Goal: Book appointment/travel/reservation

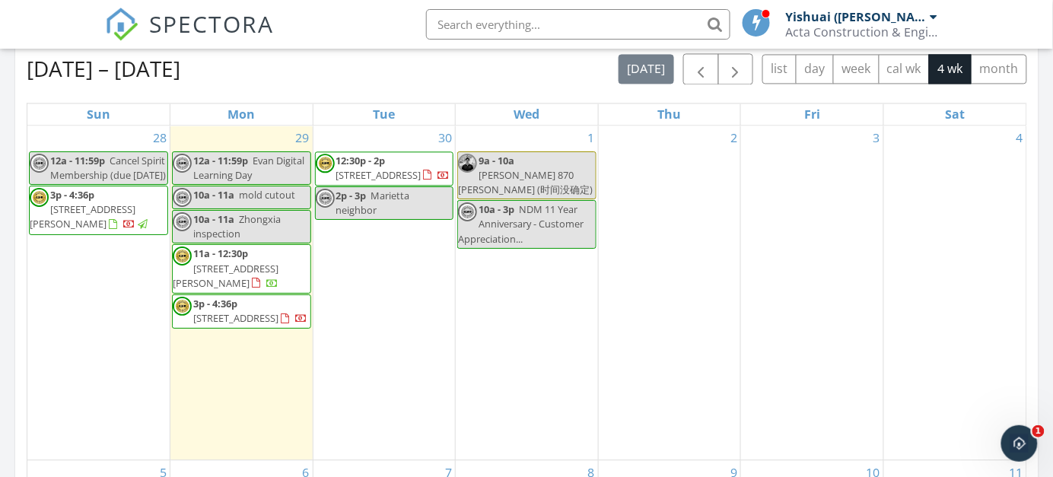
click at [677, 207] on div "2" at bounding box center [670, 293] width 142 height 334
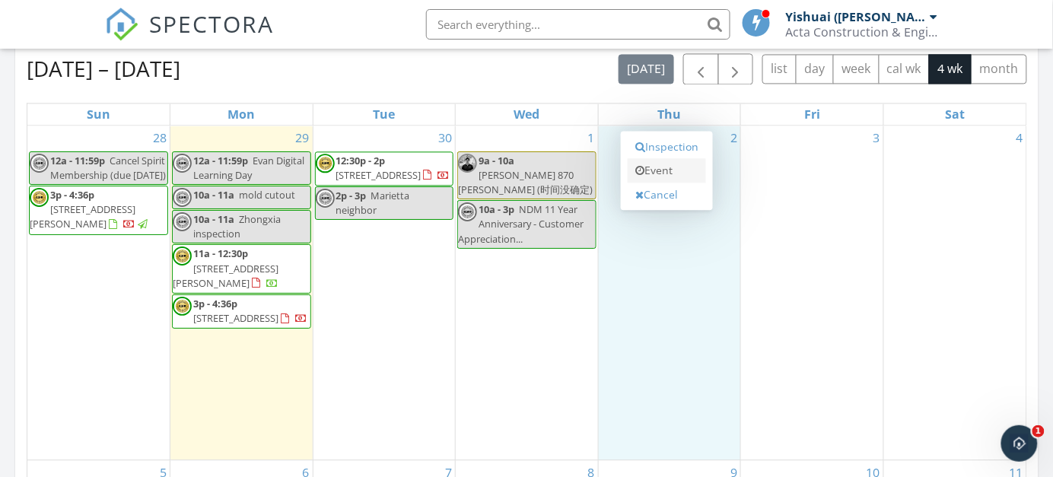
click at [656, 170] on link "Event" at bounding box center [667, 170] width 78 height 24
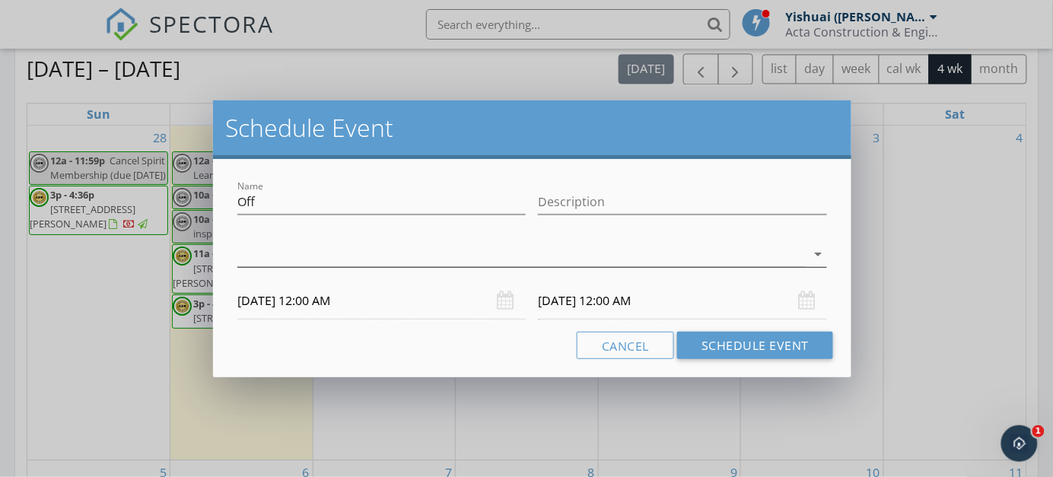
click at [405, 253] on div at bounding box center [521, 254] width 568 height 25
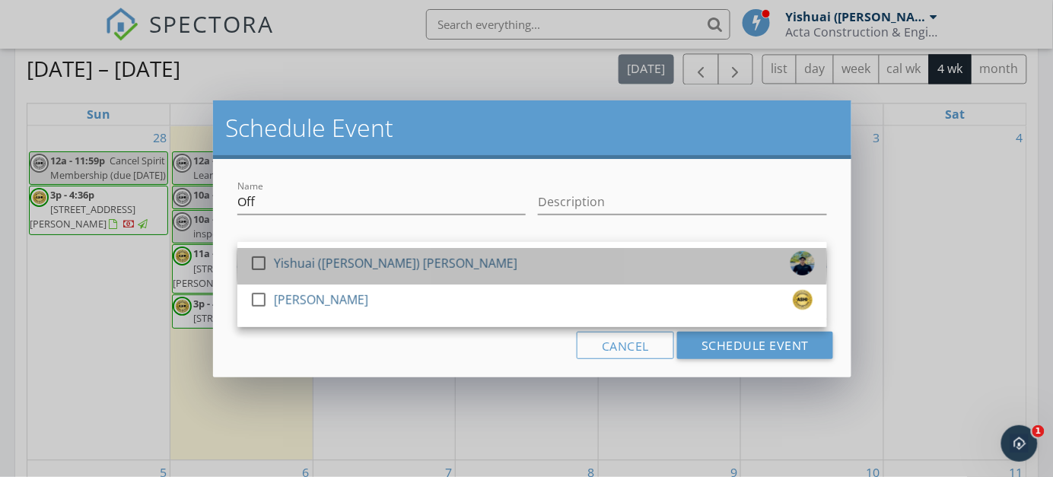
click at [377, 256] on div "check_box_outline_blank Yishuai ([PERSON_NAME]) [PERSON_NAME]" at bounding box center [532, 266] width 565 height 30
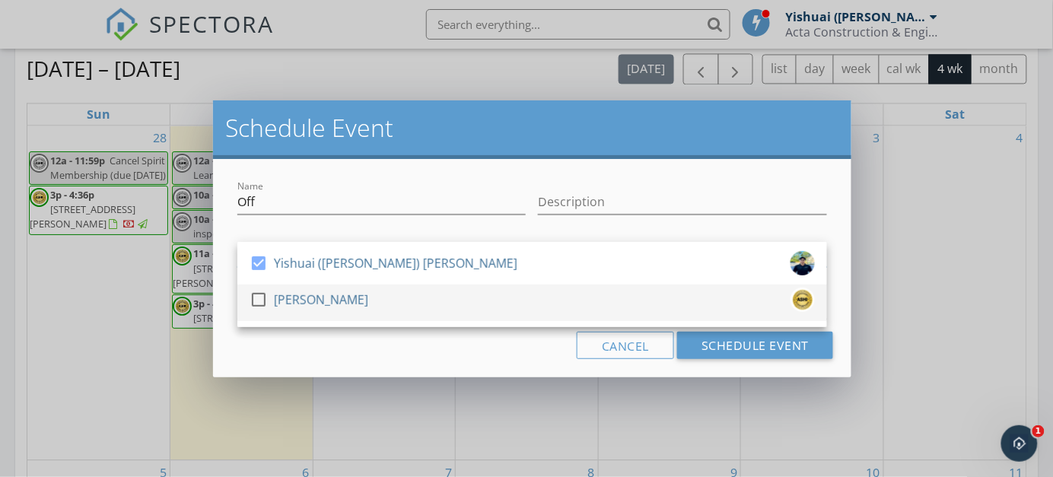
click at [355, 297] on div "check_box_outline_blank [PERSON_NAME]" at bounding box center [532, 303] width 565 height 30
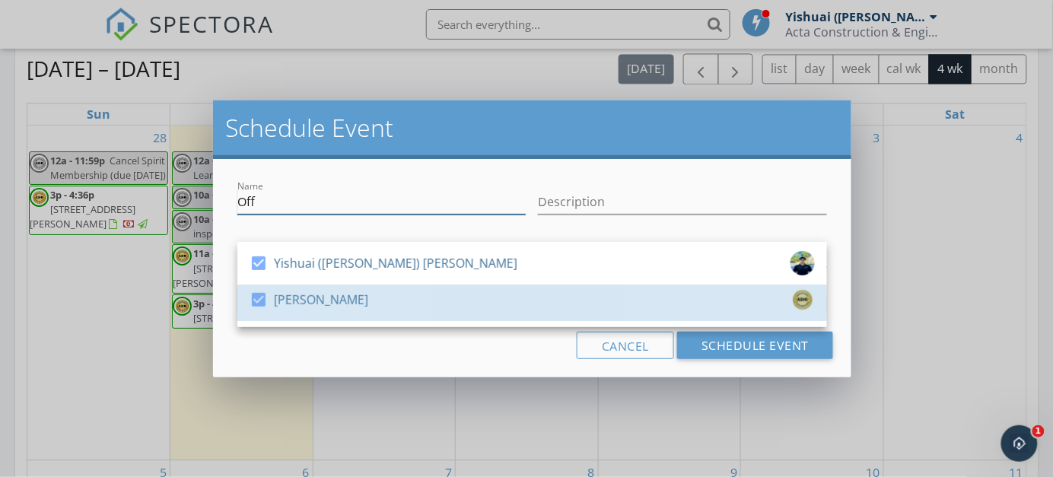
click at [334, 205] on input "Off" at bounding box center [381, 201] width 289 height 25
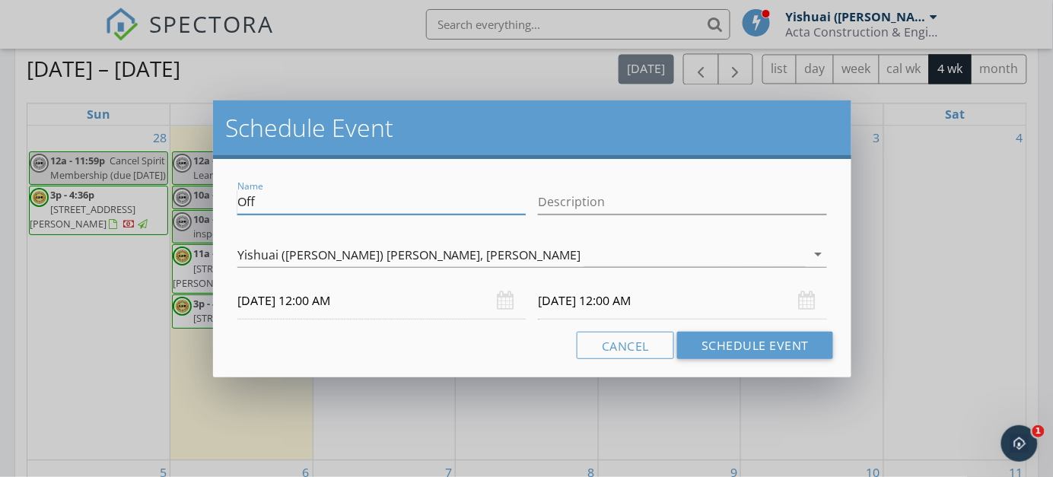
drag, startPoint x: 370, startPoint y: 201, endPoint x: 182, endPoint y: 201, distance: 187.9
click at [182, 201] on div "Schedule Event Name Off Description check_box Yishuai ([PERSON_NAME]) [PERSON_N…" at bounding box center [526, 238] width 1053 height 477
type input "G"
type input "高哥 - 午饭"
click at [411, 317] on div "Name 高哥 - 午饭 Description check_box Yishuai ([PERSON_NAME]) [PERSON_NAME] check_…" at bounding box center [532, 268] width 638 height 218
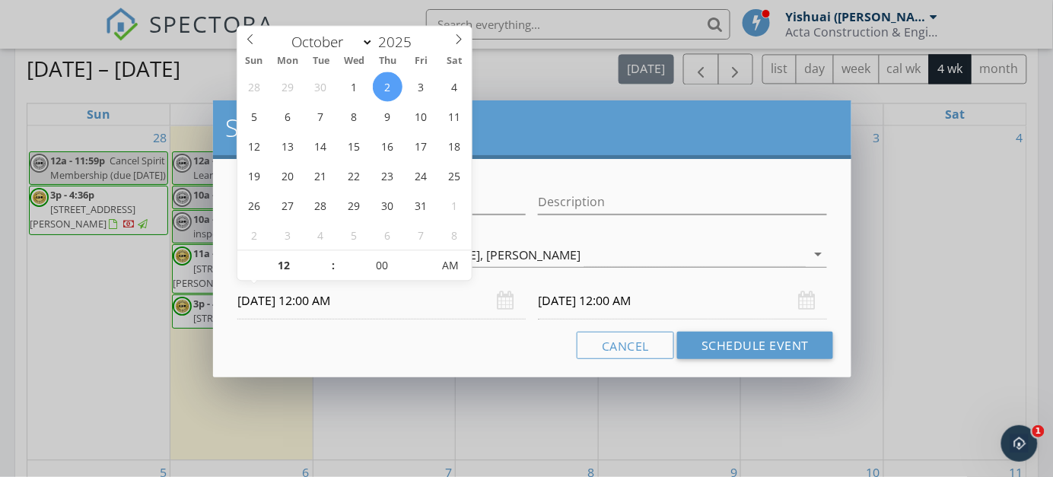
click at [387, 291] on input "[DATE] 12:00 AM" at bounding box center [381, 300] width 289 height 37
type input "[DATE] 12:00 PM"
click at [459, 258] on span "AM" at bounding box center [450, 265] width 42 height 30
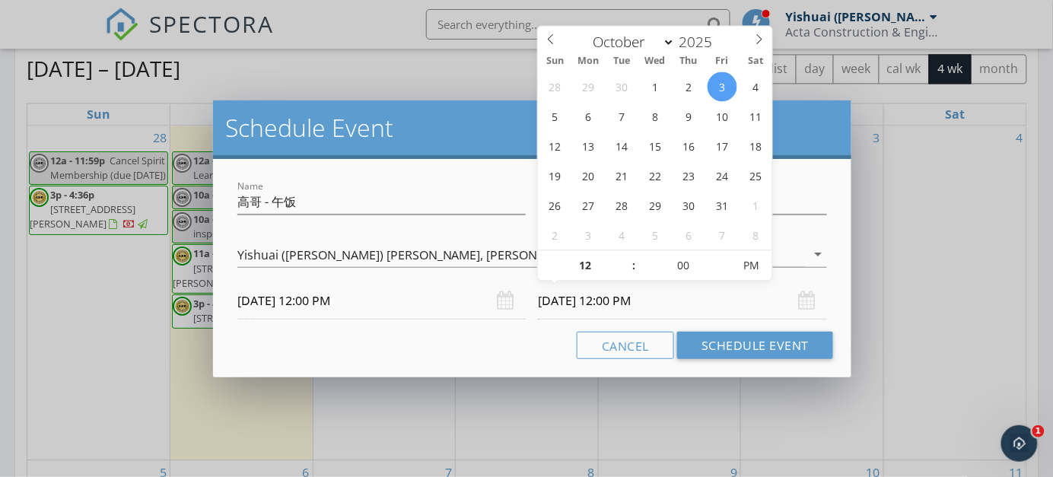
click at [624, 313] on input "[DATE] 12:00 PM" at bounding box center [682, 300] width 289 height 37
click at [596, 261] on input "12" at bounding box center [585, 266] width 94 height 30
type input "[DATE] 12:00 PM"
type input "01"
type input "[DATE] 1:00 PM"
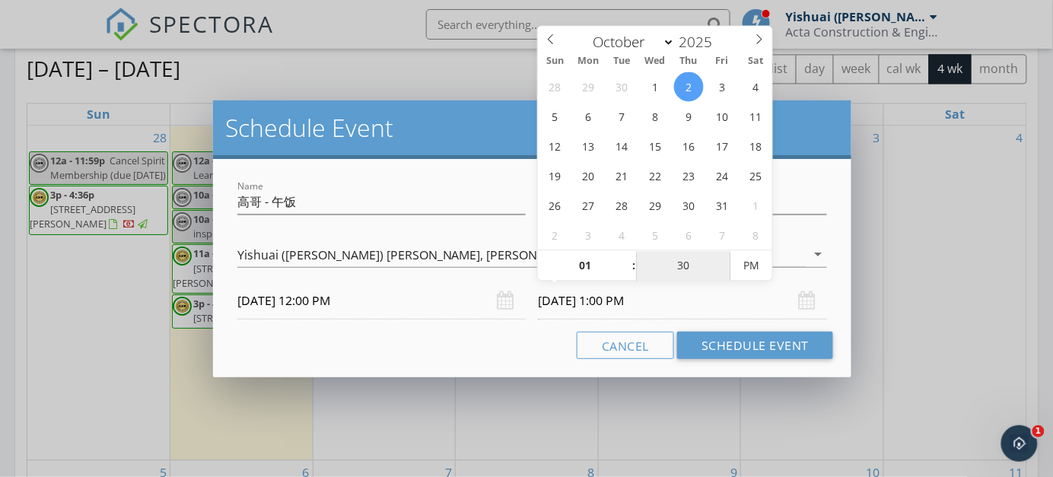
type input "30"
type input "[DATE] 1:30 PM"
click at [441, 338] on div "Cancel Schedule Event" at bounding box center [532, 345] width 602 height 27
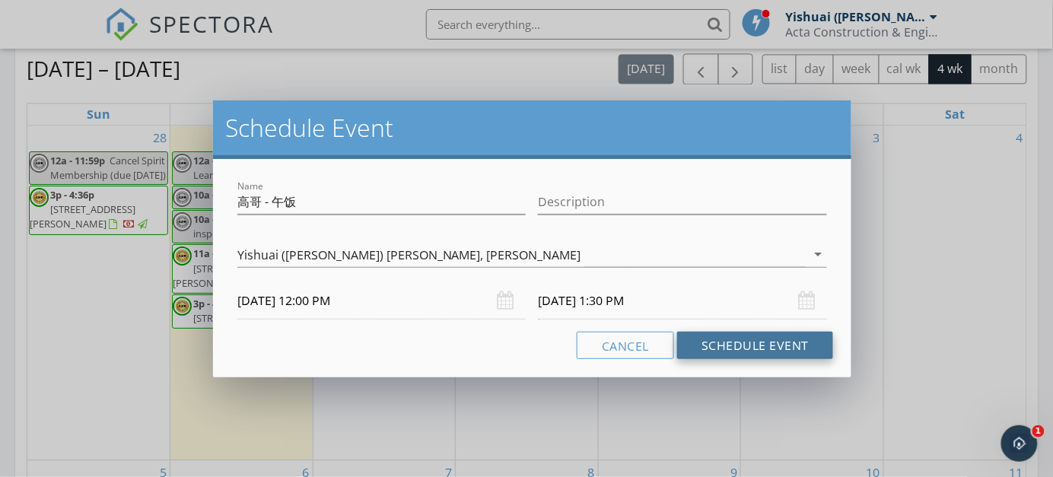
click at [769, 348] on button "Schedule Event" at bounding box center [755, 345] width 156 height 27
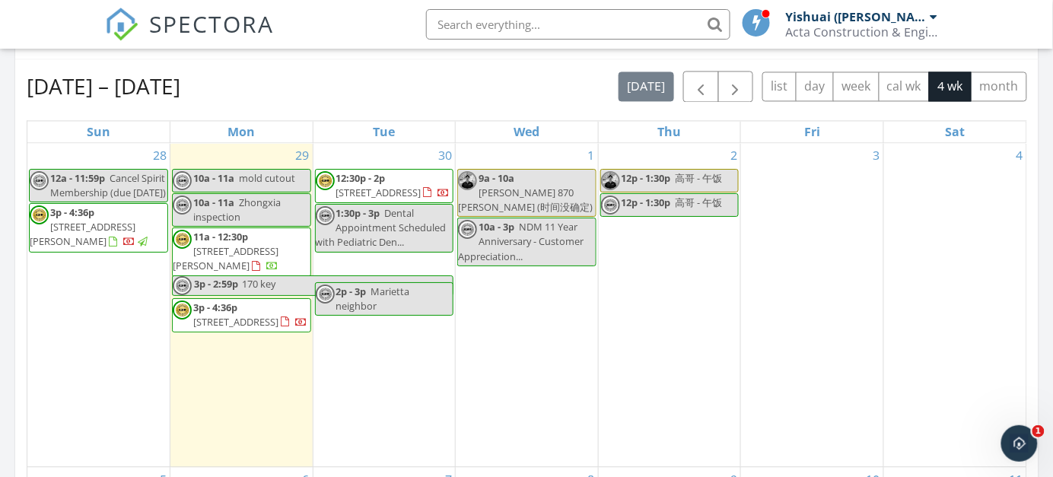
scroll to position [798, 0]
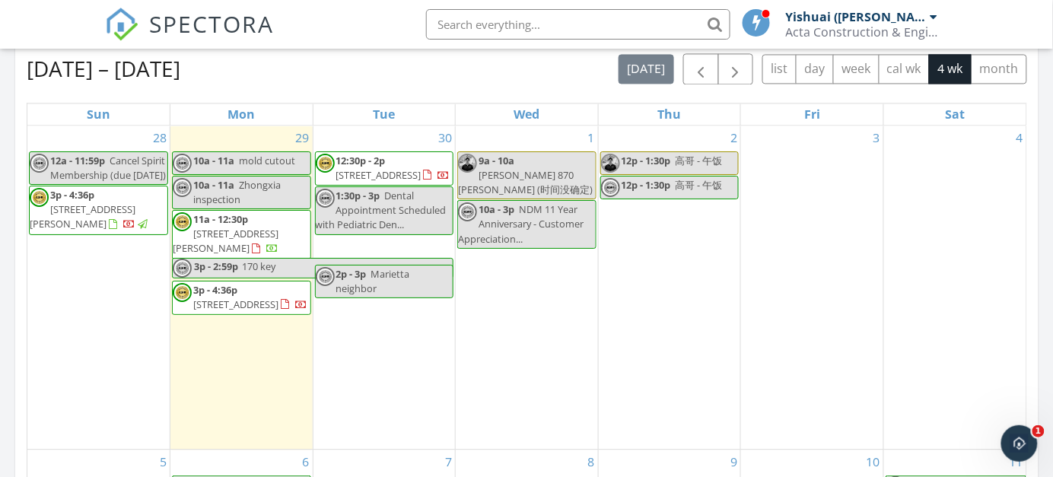
click at [465, 75] on div "[DATE] – [DATE] [DATE] list day week cal wk 4 wk month" at bounding box center [527, 68] width 1000 height 31
click at [638, 154] on span "12p - 1:30p" at bounding box center [646, 161] width 49 height 14
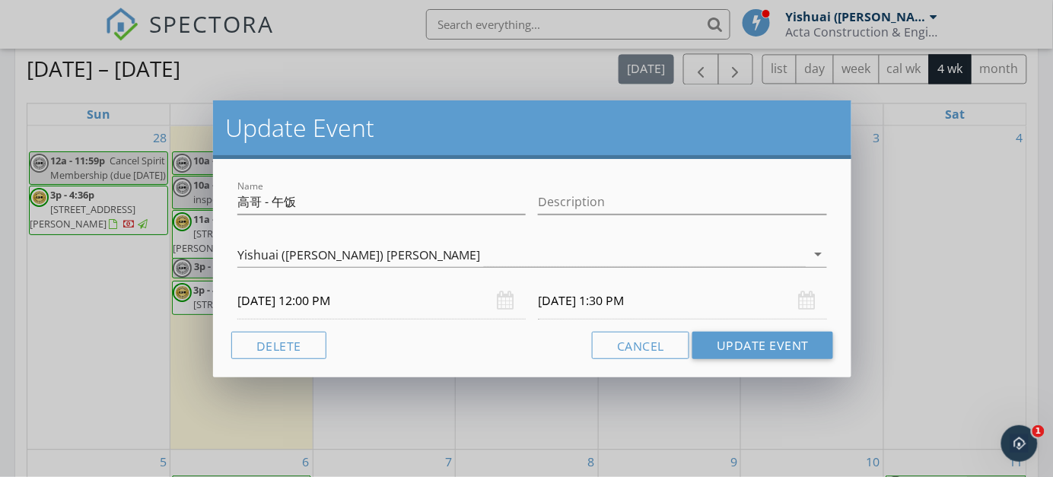
click at [660, 215] on div "Description" at bounding box center [682, 209] width 289 height 40
click at [643, 206] on input "Description" at bounding box center [682, 201] width 289 height 25
paste input "[STREET_ADDRESS][PERSON_NAME]"
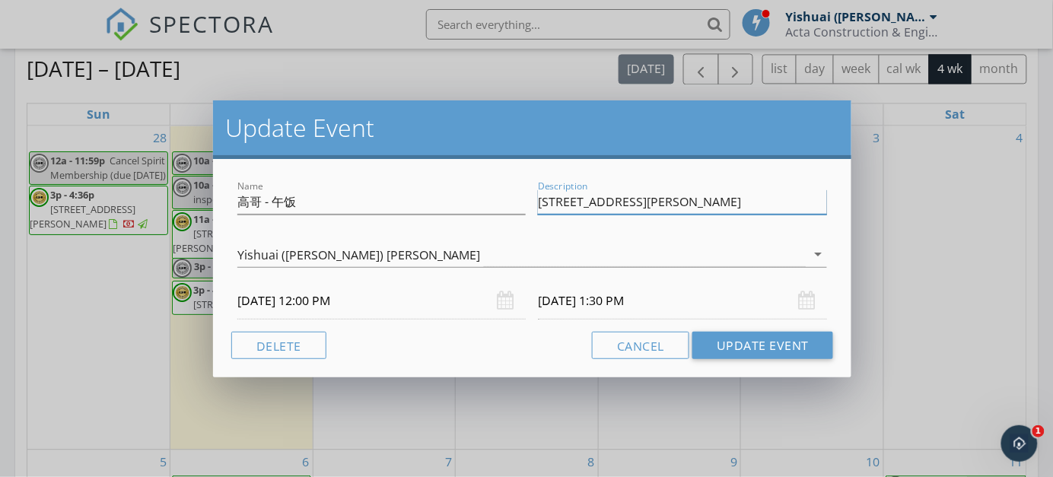
type input "[STREET_ADDRESS][PERSON_NAME]"
click at [520, 362] on div "Name 高哥 - 午饭 Description [STREET_ADDRESS][PERSON_NAME] Yishuai ([PERSON_NAME]) …" at bounding box center [532, 268] width 638 height 218
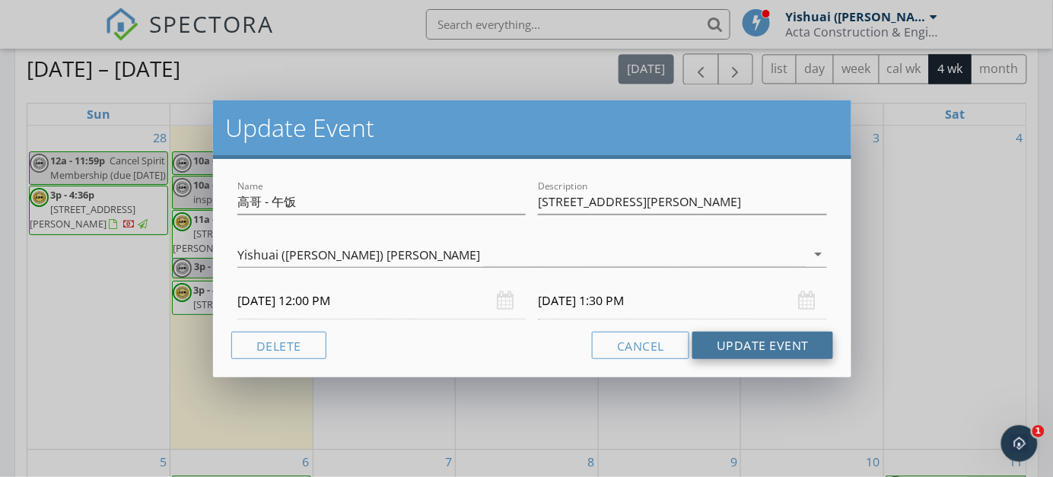
click at [734, 347] on button "Update Event" at bounding box center [762, 345] width 141 height 27
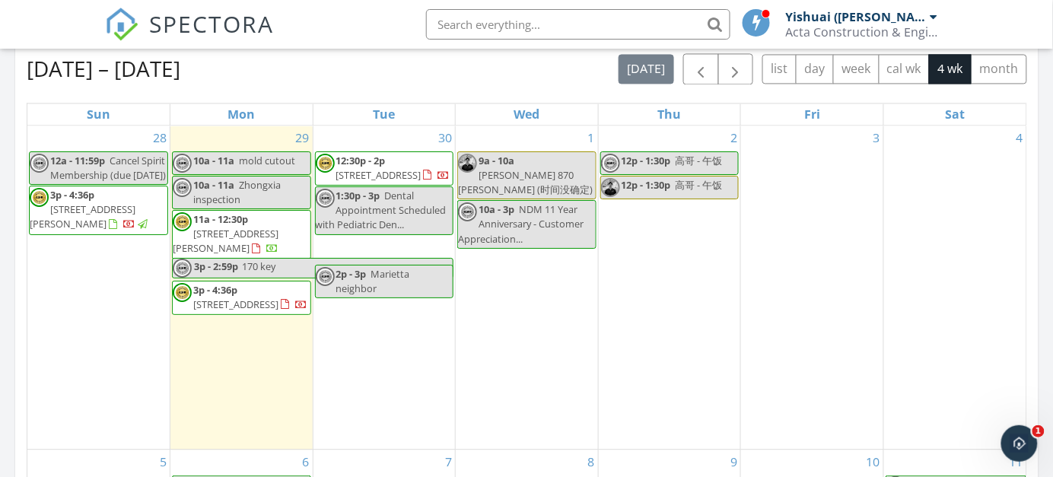
click at [663, 155] on span "12p - 1:30p" at bounding box center [646, 161] width 49 height 14
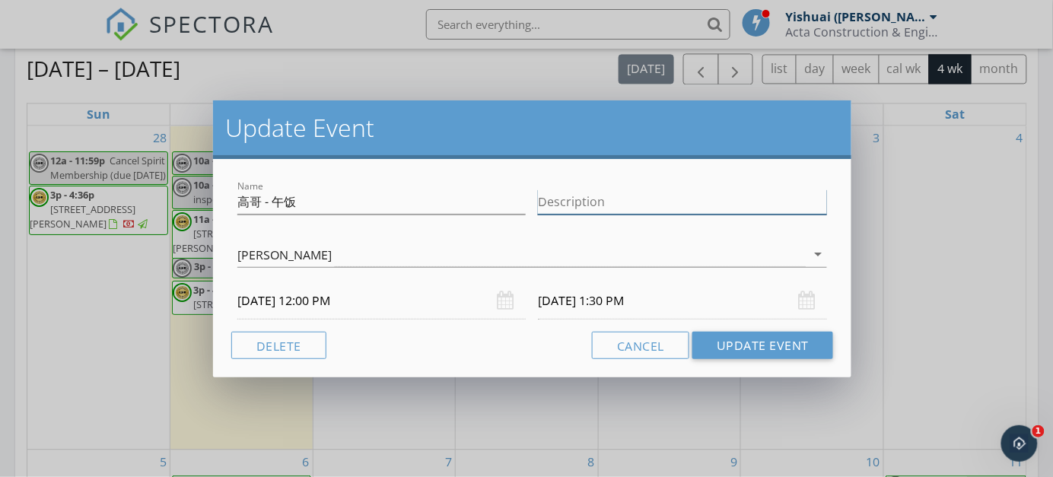
click at [672, 204] on input "Description" at bounding box center [682, 201] width 289 height 25
paste input "[STREET_ADDRESS][PERSON_NAME]"
type input "[STREET_ADDRESS][PERSON_NAME]"
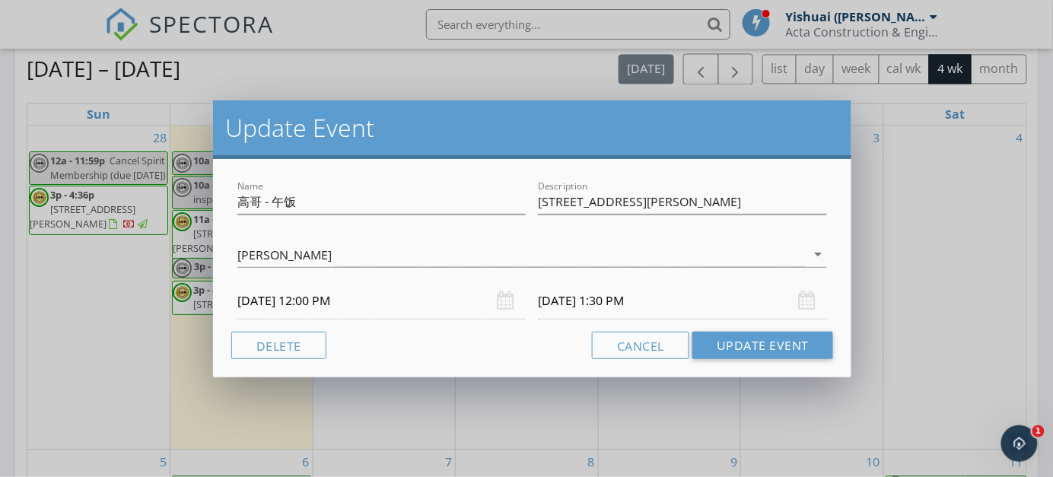
click at [491, 345] on div "Cancel Update Event" at bounding box center [532, 345] width 602 height 27
click at [784, 342] on button "Update Event" at bounding box center [762, 345] width 141 height 27
